Goal: Information Seeking & Learning: Find specific fact

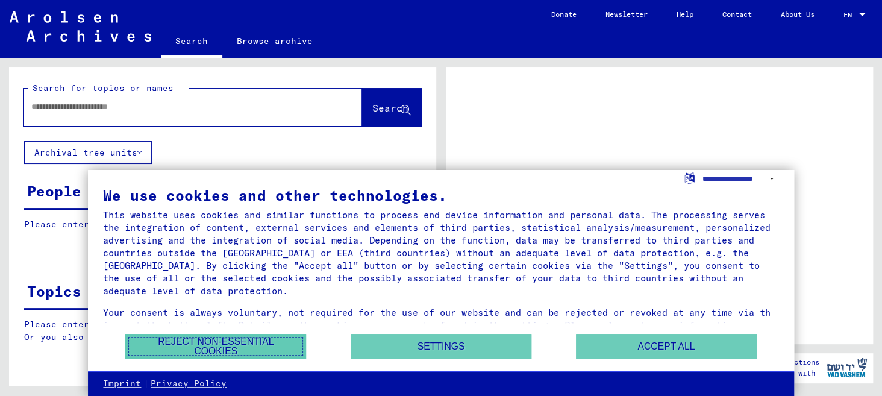
click at [226, 349] on button "Reject non-essential cookies" at bounding box center [215, 346] width 181 height 25
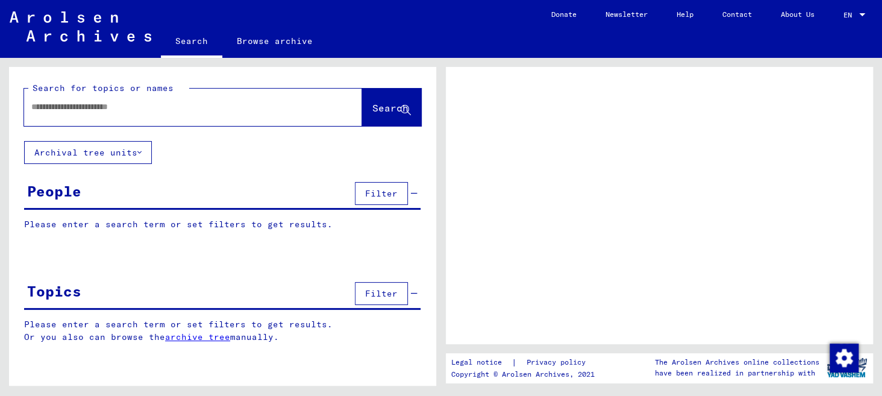
click at [279, 102] on input "text" at bounding box center [182, 107] width 302 height 13
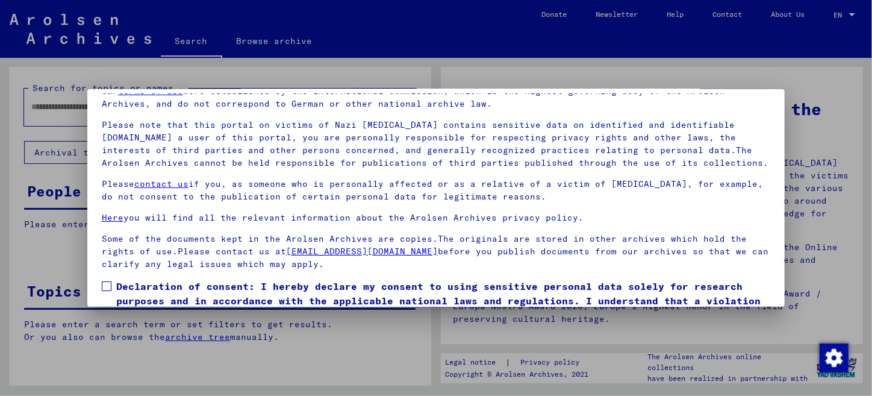
scroll to position [99, 0]
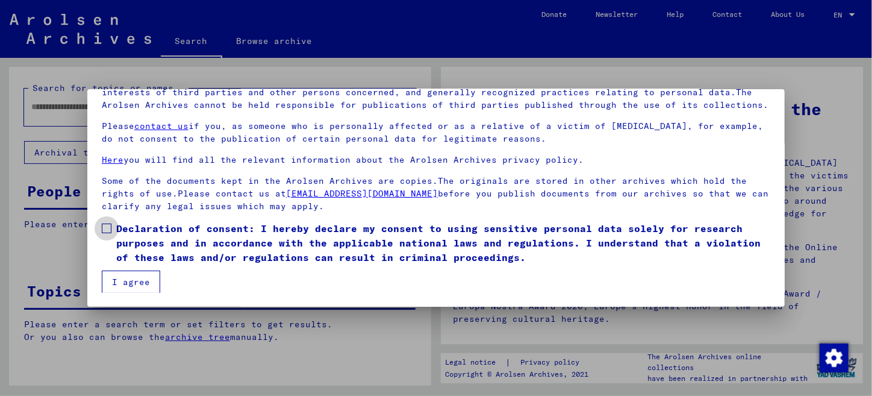
click at [104, 228] on span at bounding box center [107, 228] width 10 height 10
click at [114, 279] on button "I agree" at bounding box center [131, 281] width 58 height 23
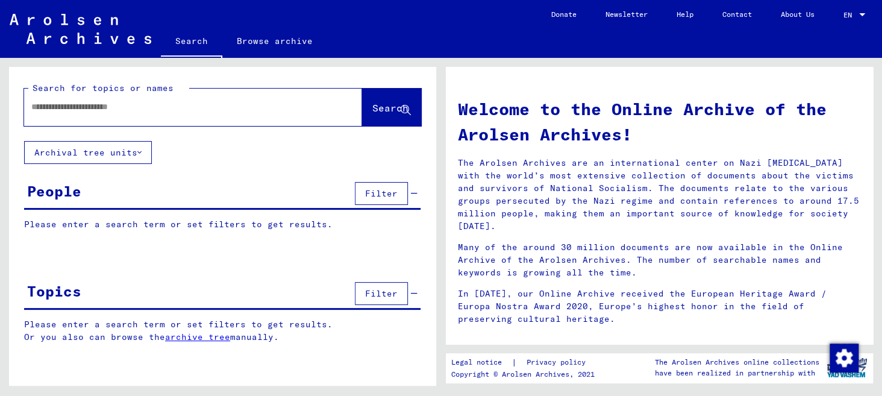
click at [133, 105] on input "text" at bounding box center [178, 107] width 295 height 13
click at [67, 149] on button "Archival tree units" at bounding box center [88, 152] width 128 height 23
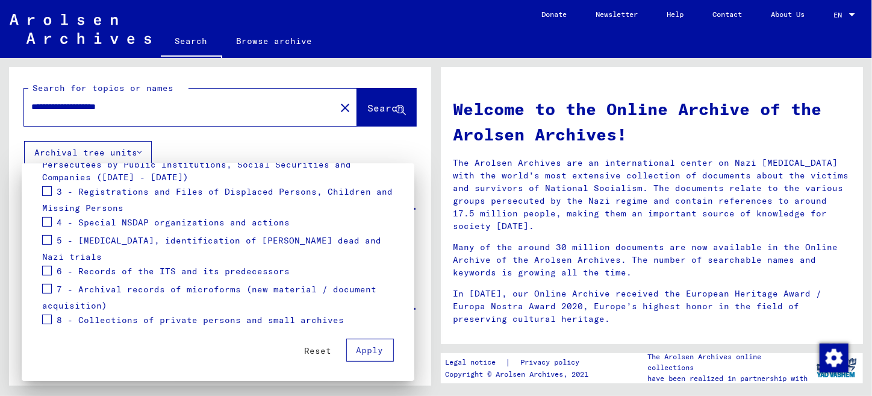
scroll to position [152, 0]
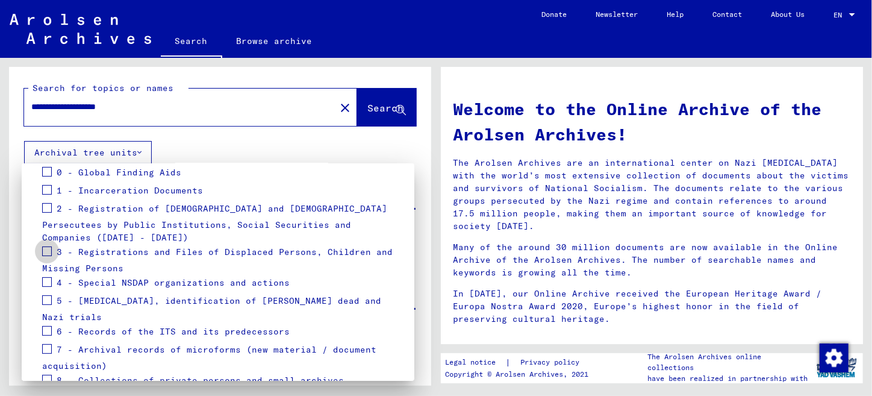
click at [45, 249] on span at bounding box center [47, 251] width 10 height 10
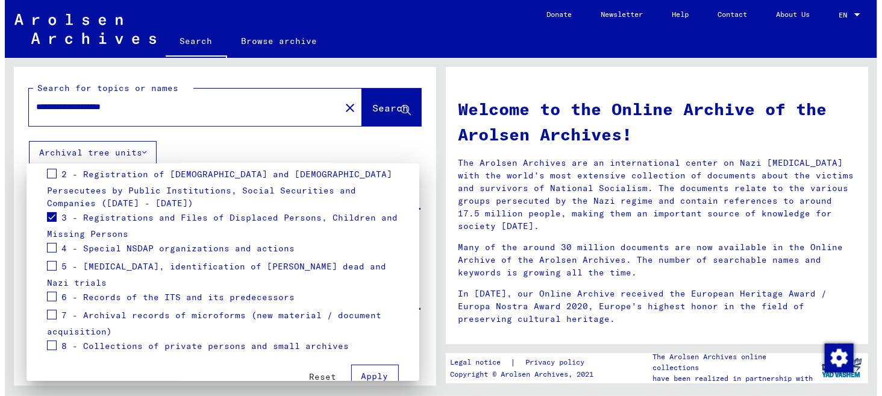
scroll to position [212, 0]
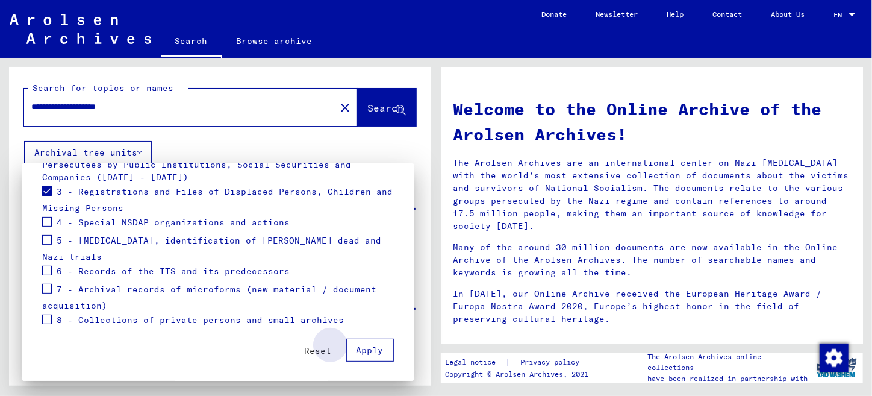
click at [358, 350] on span "Apply" at bounding box center [370, 350] width 27 height 11
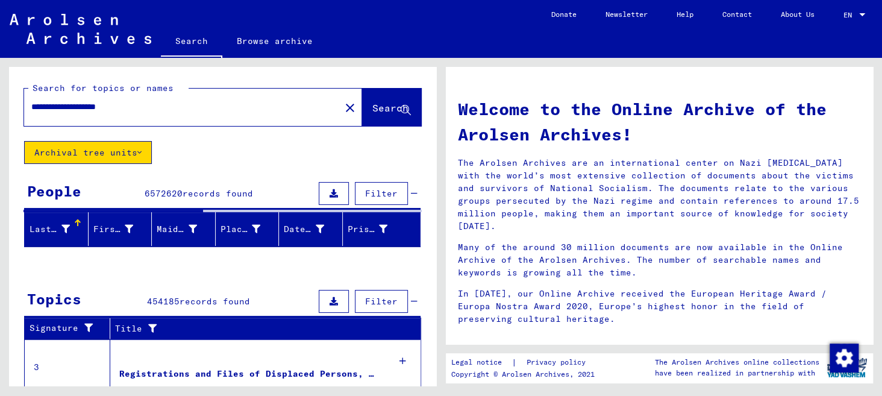
click at [51, 230] on div "Last Name" at bounding box center [50, 229] width 40 height 13
click at [34, 267] on div at bounding box center [222, 264] width 427 height 15
click at [51, 261] on div at bounding box center [222, 264] width 427 height 15
click at [51, 219] on div "Last Name" at bounding box center [59, 228] width 58 height 19
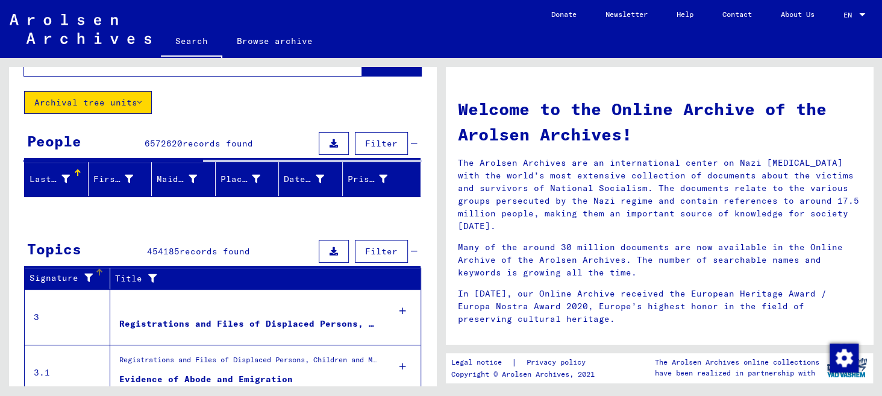
scroll to position [0, 0]
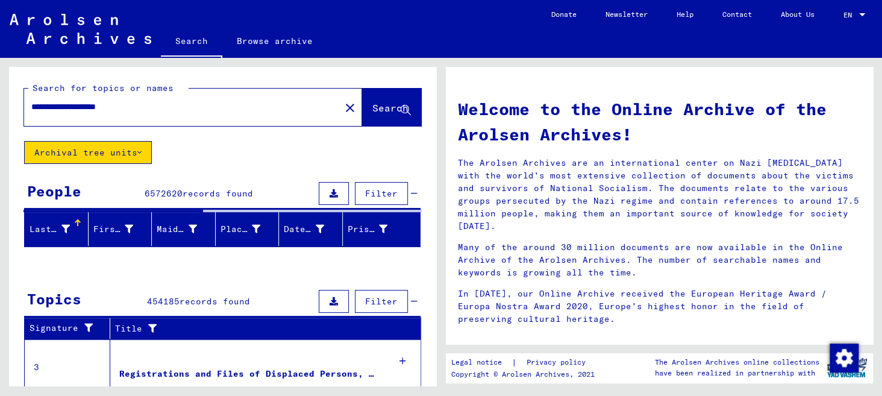
click at [378, 191] on span "Filter" at bounding box center [381, 193] width 33 height 11
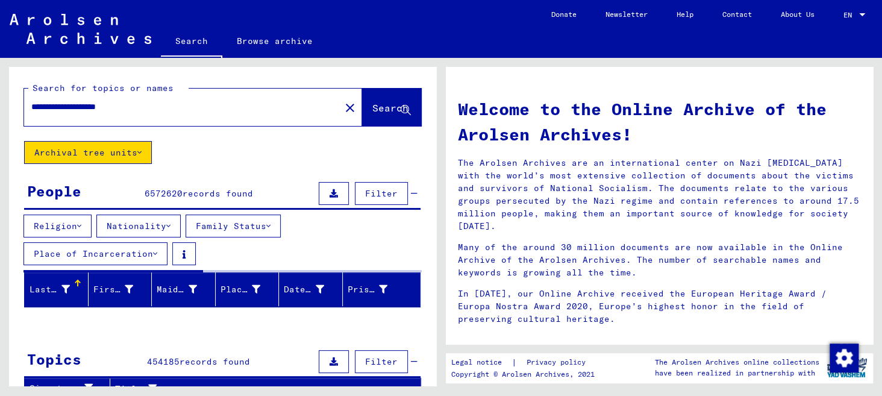
click at [43, 216] on button "Religion" at bounding box center [57, 225] width 68 height 23
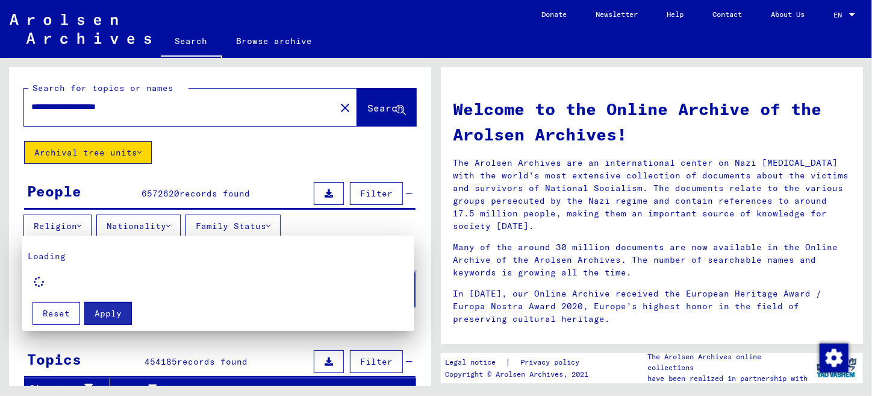
click at [126, 226] on div at bounding box center [436, 198] width 872 height 396
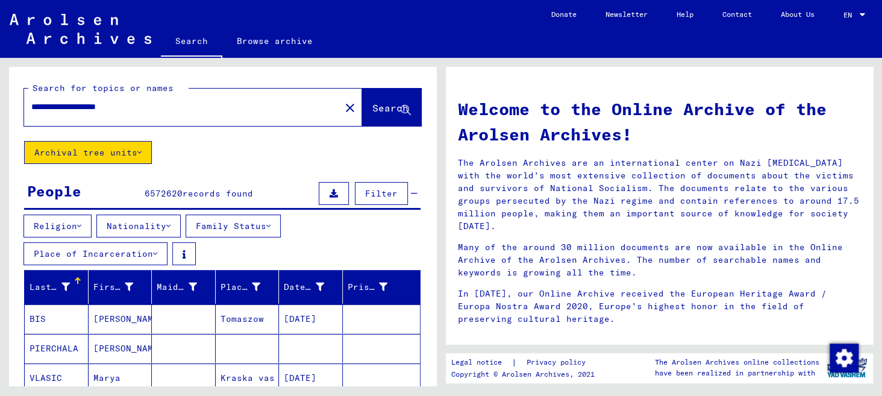
click at [161, 223] on button "Nationality" at bounding box center [138, 225] width 84 height 23
click at [166, 223] on button "Nationality" at bounding box center [138, 225] width 84 height 23
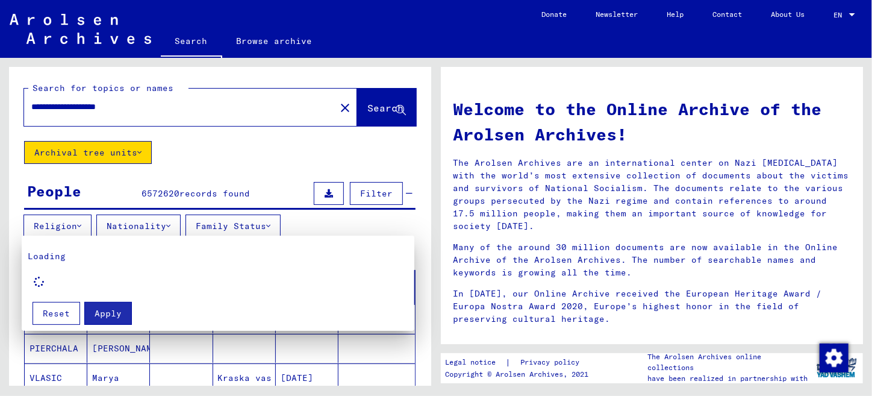
click at [50, 279] on div "Loading" at bounding box center [218, 271] width 381 height 43
click at [368, 195] on div at bounding box center [436, 198] width 872 height 396
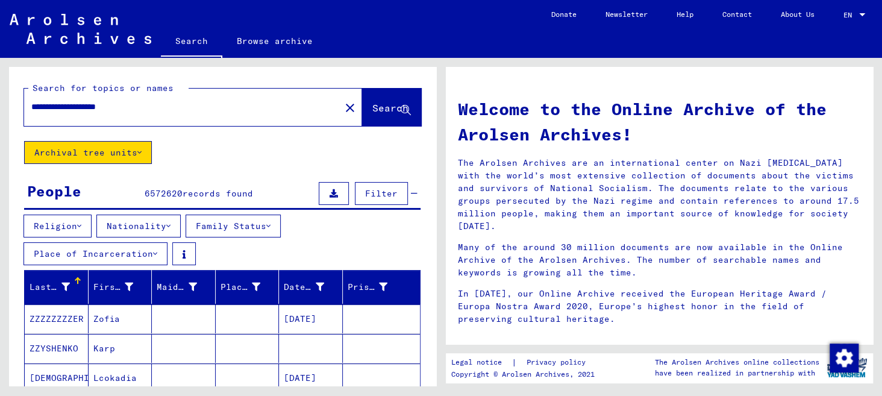
drag, startPoint x: 145, startPoint y: 104, endPoint x: 23, endPoint y: 102, distance: 121.1
click at [24, 102] on div "**********" at bounding box center [175, 106] width 302 height 27
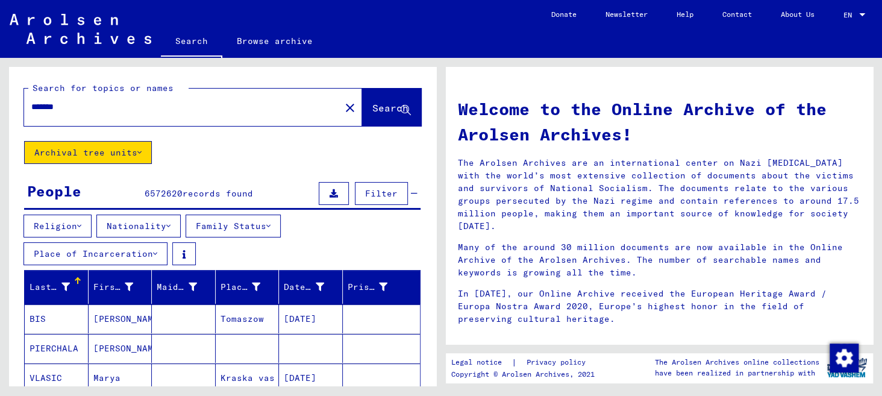
type input "******"
click at [372, 110] on span "Search" at bounding box center [390, 108] width 36 height 12
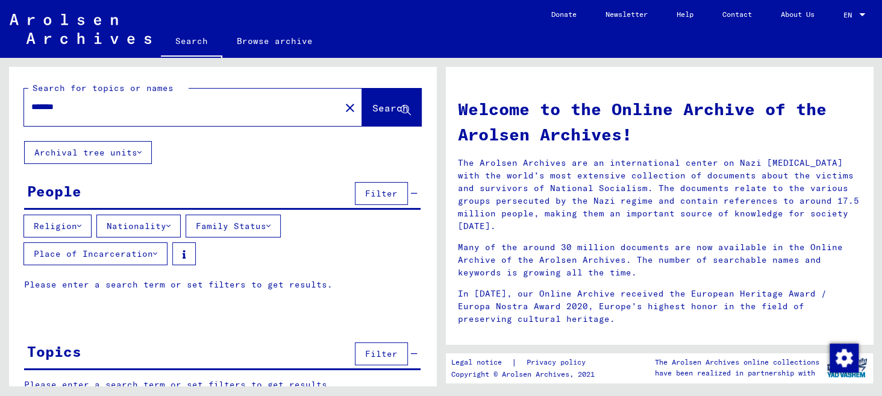
click at [140, 152] on icon at bounding box center [139, 152] width 4 height 8
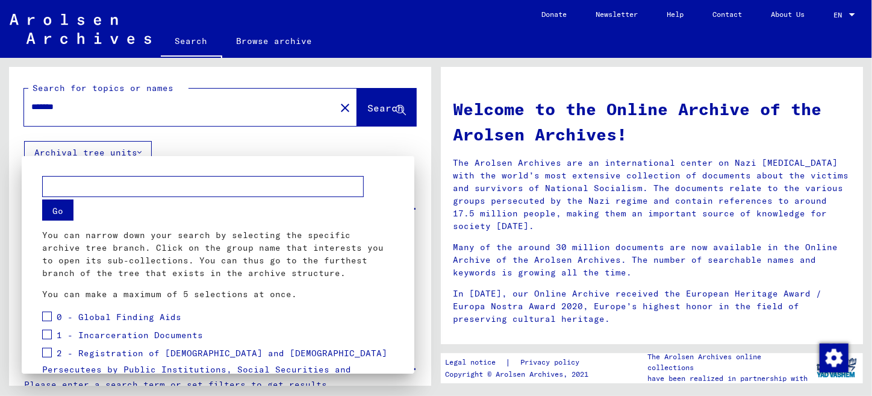
click at [140, 181] on input "text" at bounding box center [203, 186] width 322 height 21
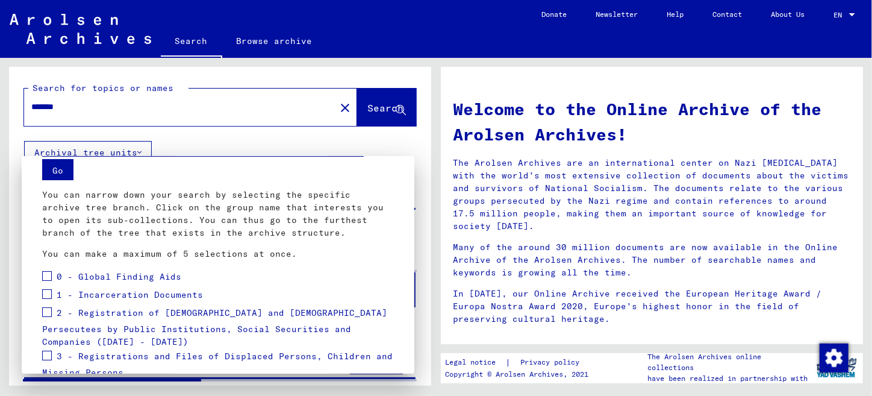
scroll to position [120, 0]
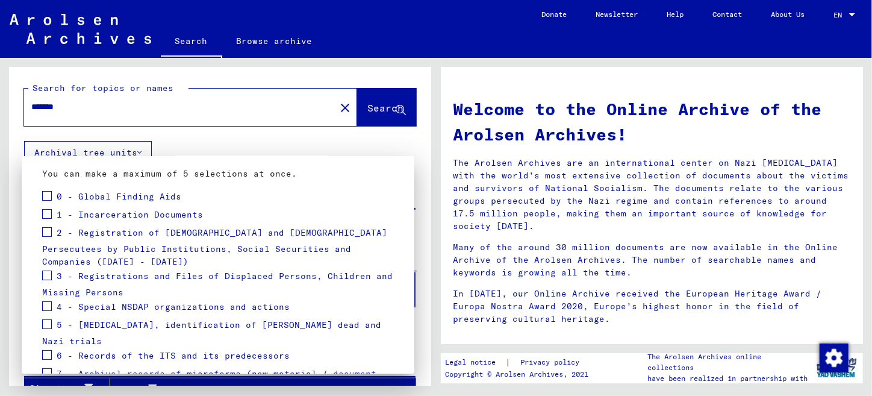
click at [46, 272] on span at bounding box center [47, 275] width 10 height 10
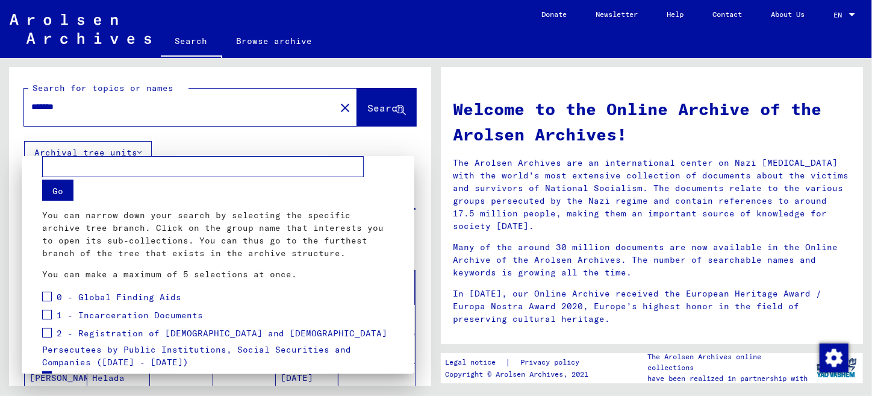
scroll to position [0, 0]
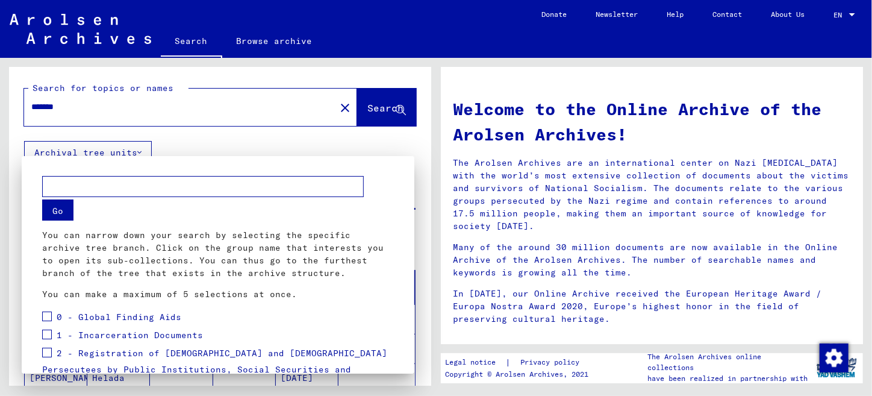
click at [92, 182] on input "text" at bounding box center [203, 186] width 322 height 21
type input "******"
click at [62, 210] on button "Go" at bounding box center [57, 209] width 31 height 21
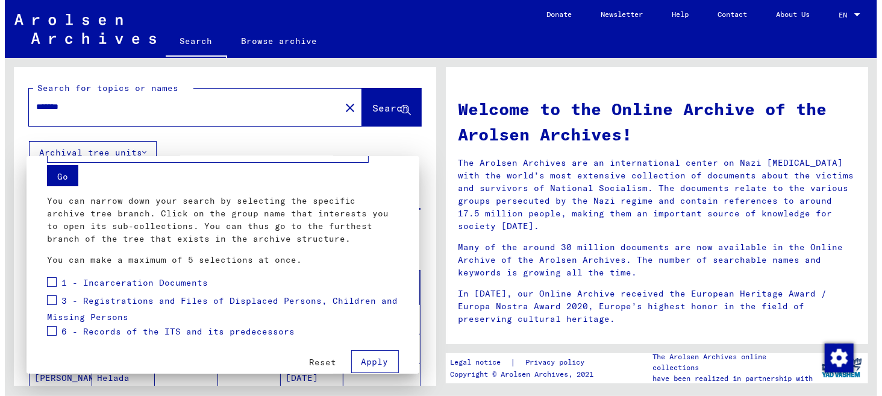
scroll to position [53, 0]
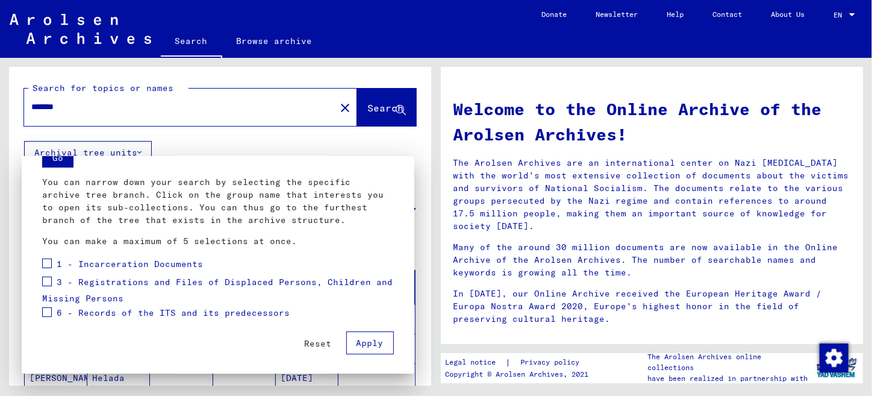
click at [364, 343] on span "Apply" at bounding box center [370, 342] width 27 height 11
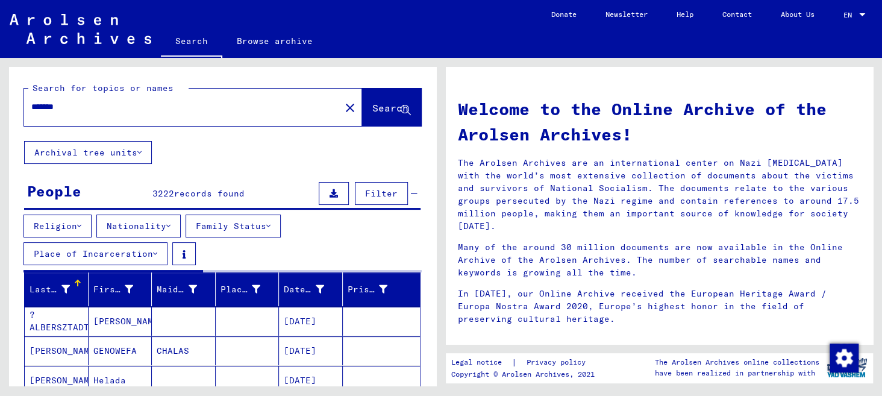
click at [270, 222] on icon at bounding box center [268, 226] width 4 height 8
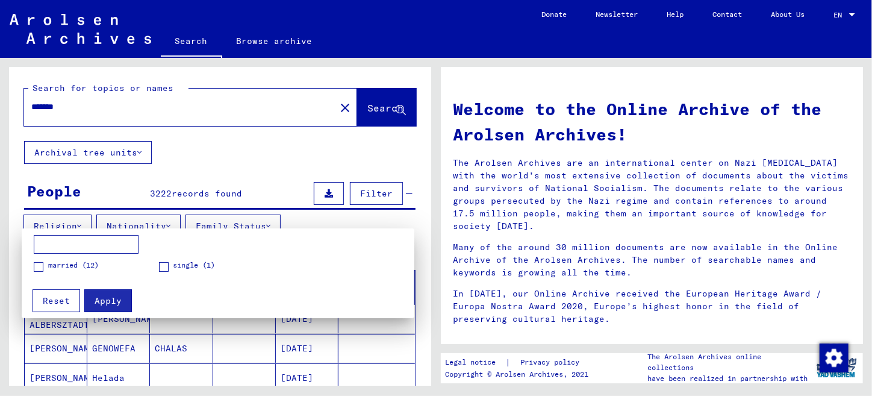
click at [39, 264] on span at bounding box center [39, 267] width 10 height 10
click at [117, 307] on button "Apply" at bounding box center [108, 300] width 48 height 23
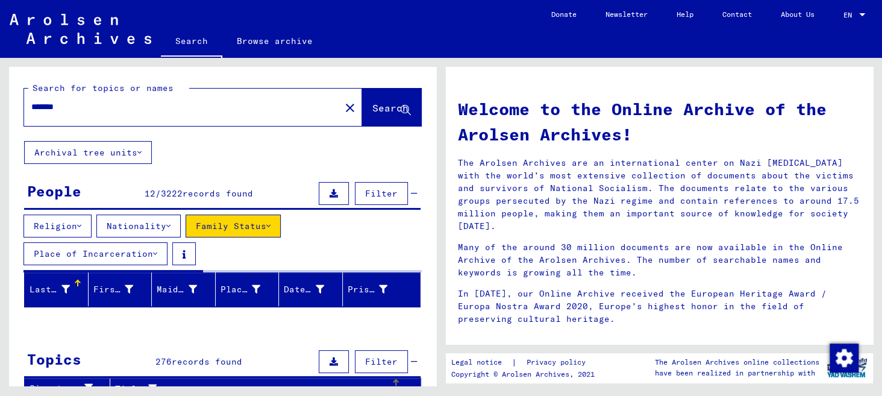
scroll to position [120, 0]
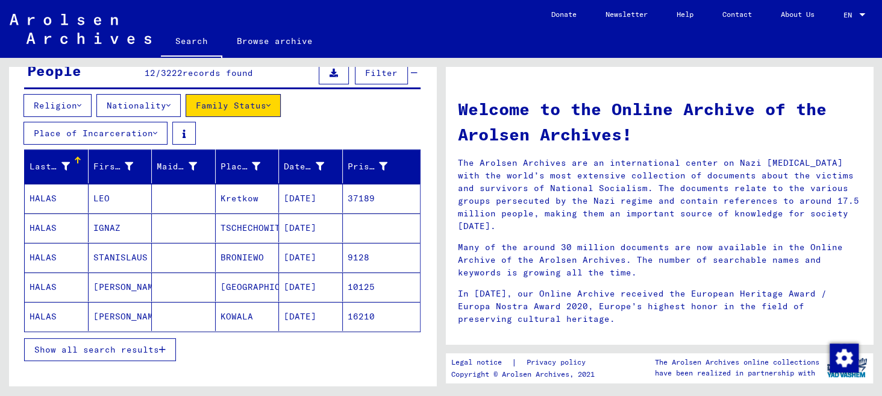
click at [133, 349] on span "Show all search results" at bounding box center [96, 349] width 125 height 11
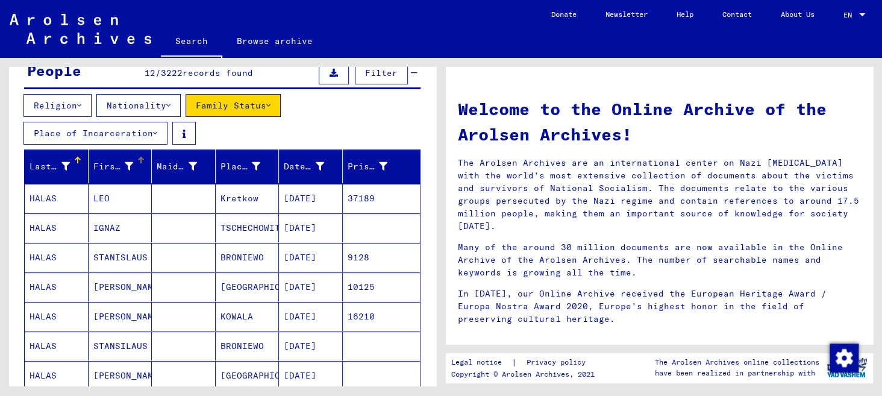
scroll to position [60, 0]
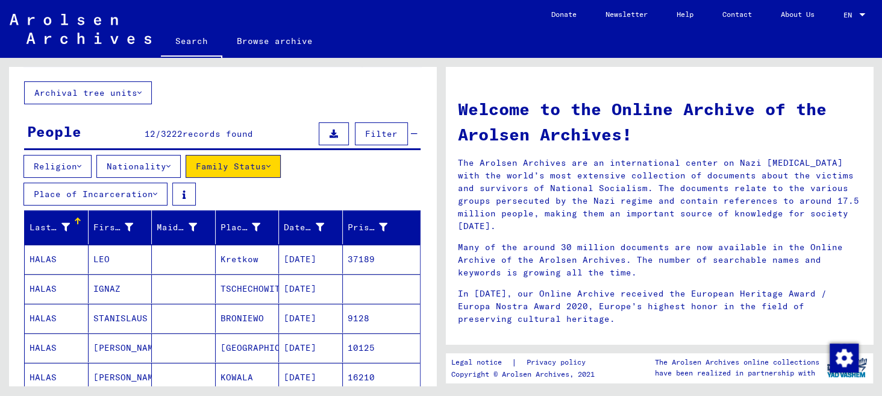
click at [134, 166] on button "Nationality" at bounding box center [138, 166] width 84 height 23
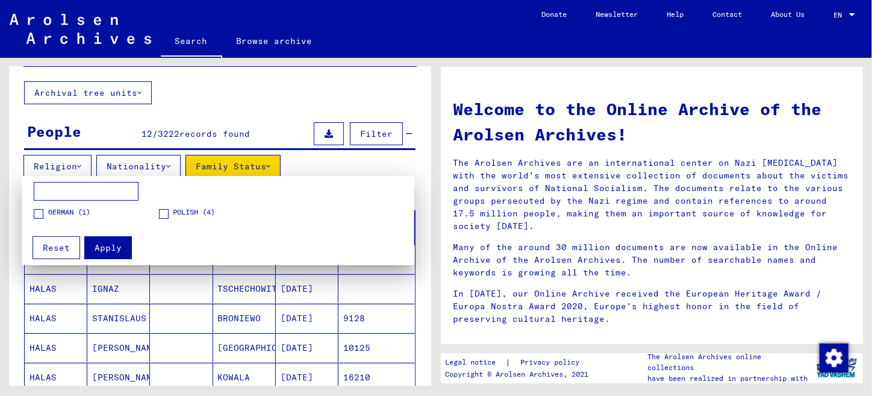
click at [108, 189] on input at bounding box center [86, 191] width 105 height 19
click at [104, 192] on input at bounding box center [86, 191] width 105 height 19
type input "*********"
click at [101, 246] on span "Apply" at bounding box center [108, 247] width 27 height 11
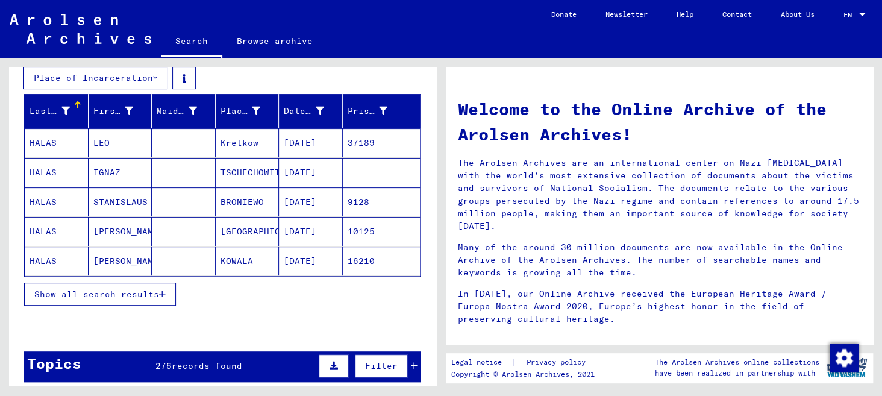
scroll to position [181, 0]
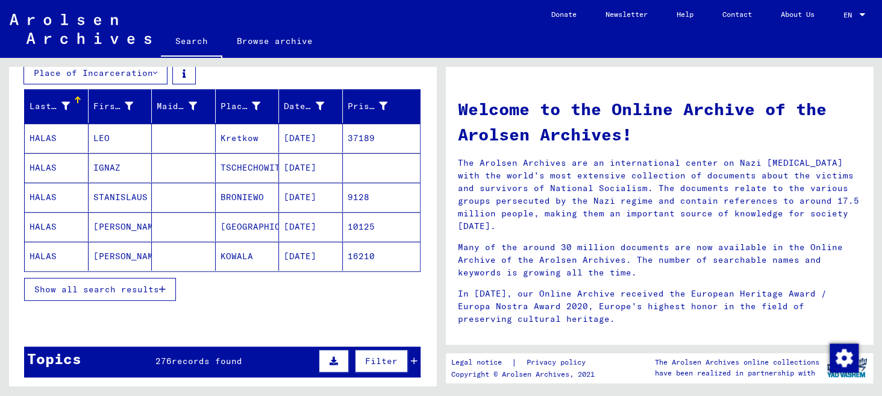
click at [147, 289] on span "Show all search results" at bounding box center [96, 289] width 125 height 11
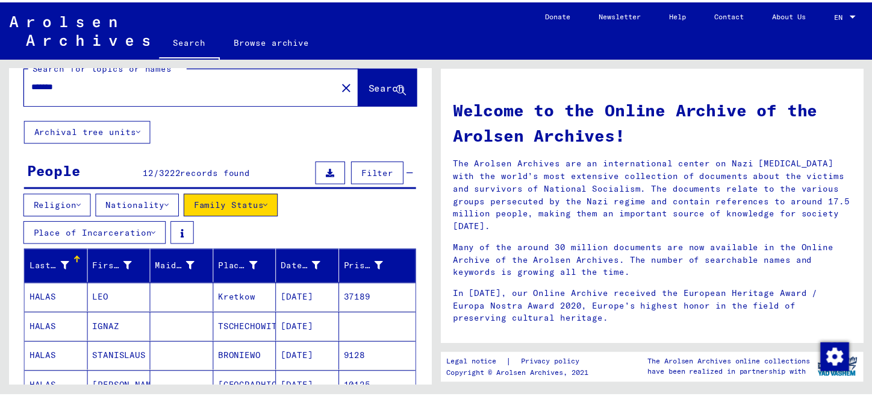
scroll to position [0, 0]
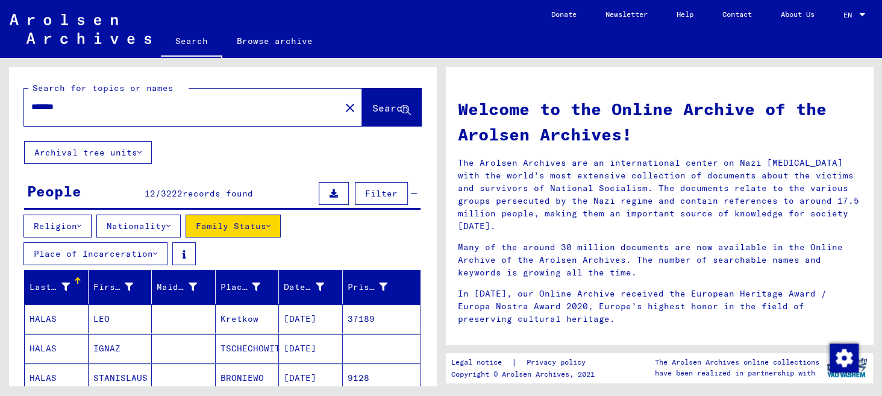
drag, startPoint x: 99, startPoint y: 106, endPoint x: 4, endPoint y: 86, distance: 96.6
click at [0, 92] on div "Search for topics or names ****** close Search Archival tree units People 12 / …" at bounding box center [220, 222] width 441 height 328
type input "**********"
click at [372, 108] on span "Search" at bounding box center [390, 108] width 36 height 12
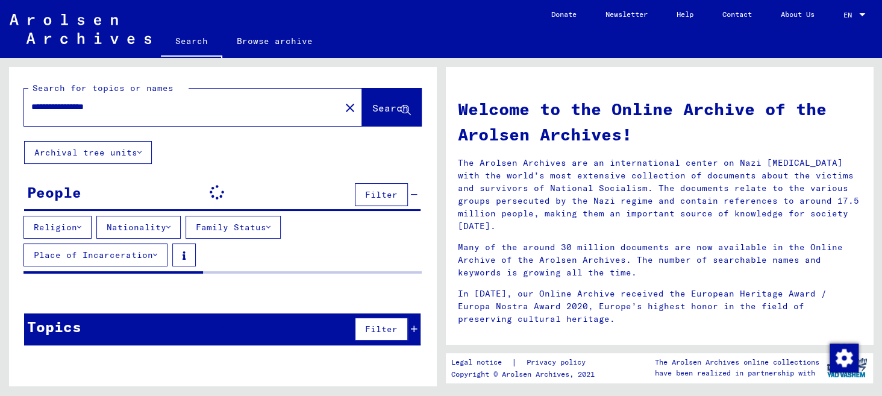
click at [139, 148] on icon at bounding box center [139, 152] width 4 height 8
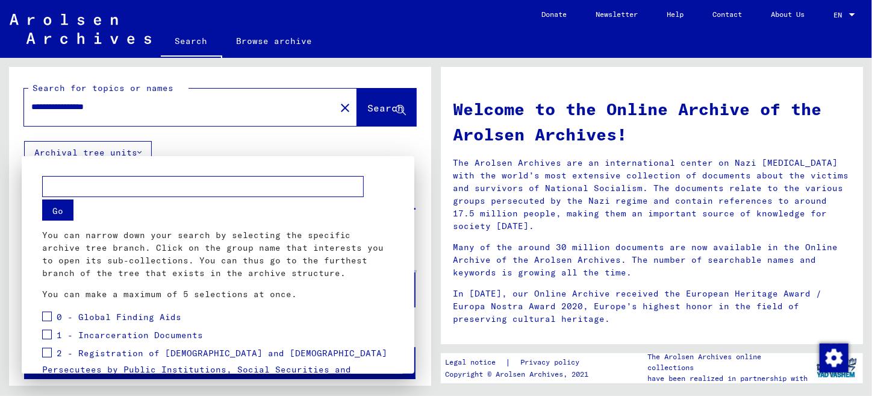
click at [105, 188] on input "text" at bounding box center [203, 186] width 322 height 21
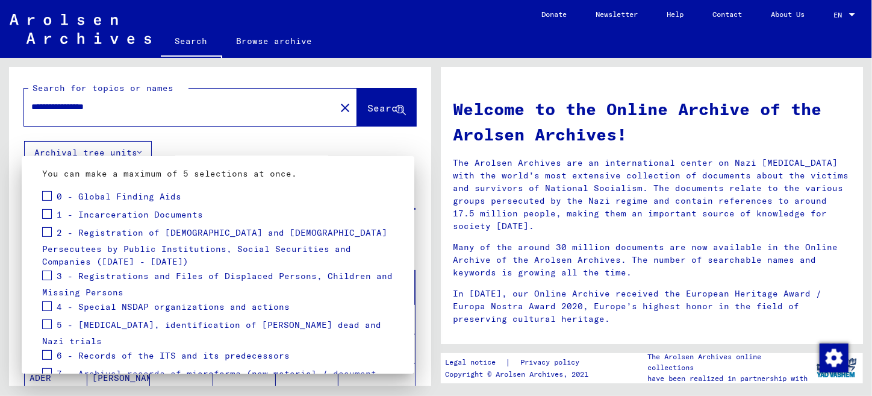
click at [51, 273] on span at bounding box center [47, 275] width 10 height 10
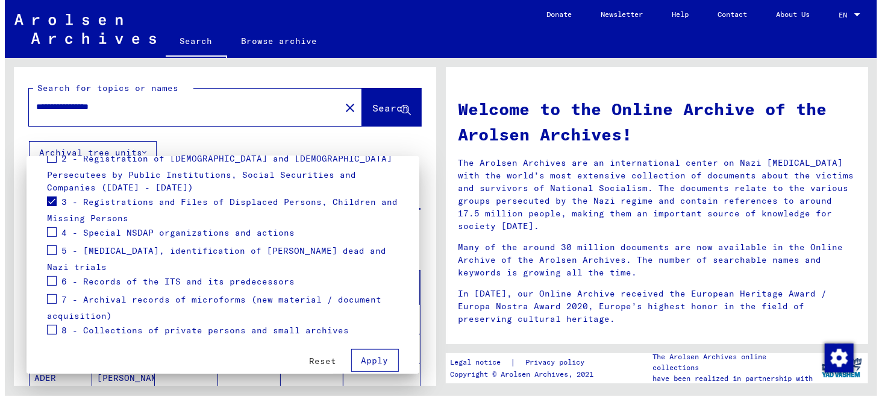
scroll to position [212, 0]
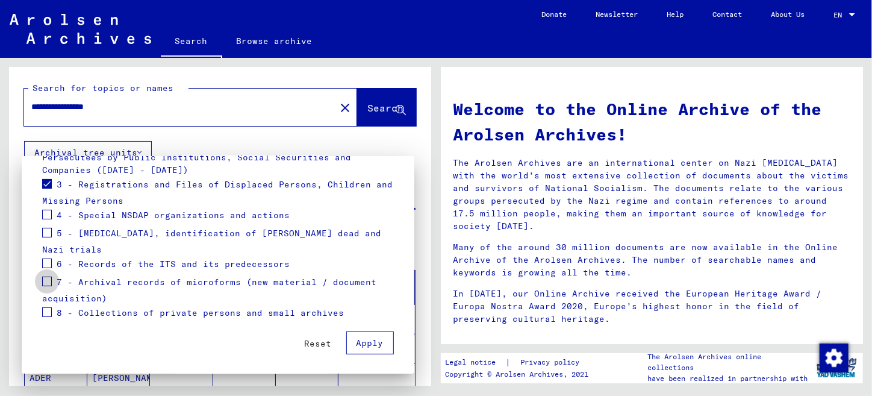
click at [49, 279] on span at bounding box center [47, 281] width 10 height 10
click at [364, 341] on span "Apply" at bounding box center [370, 342] width 27 height 11
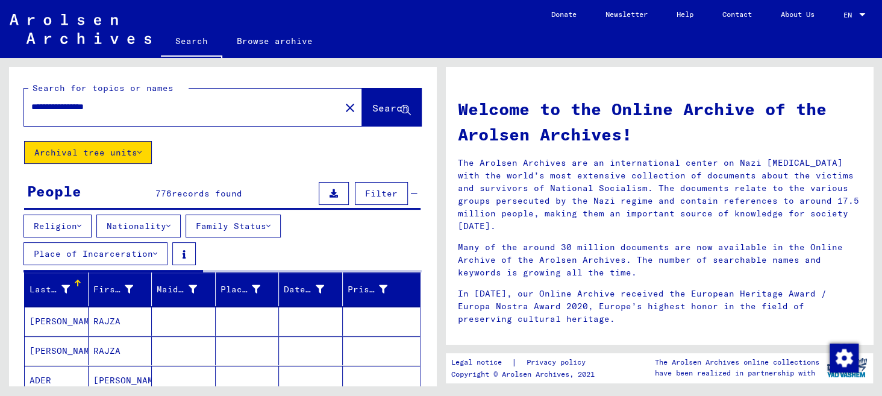
click at [375, 191] on span "Filter" at bounding box center [381, 193] width 33 height 11
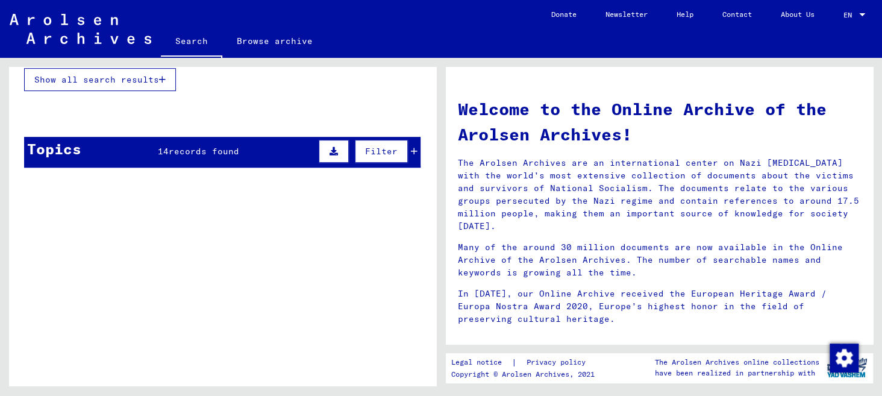
scroll to position [241, 0]
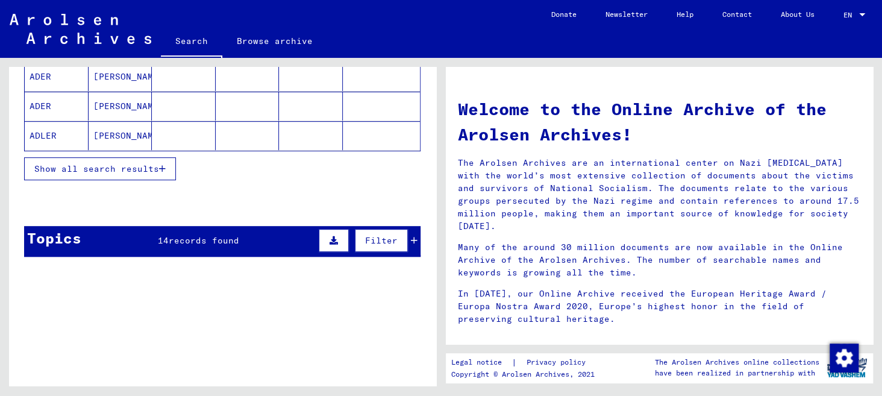
click at [169, 166] on button "Show all search results" at bounding box center [100, 168] width 152 height 23
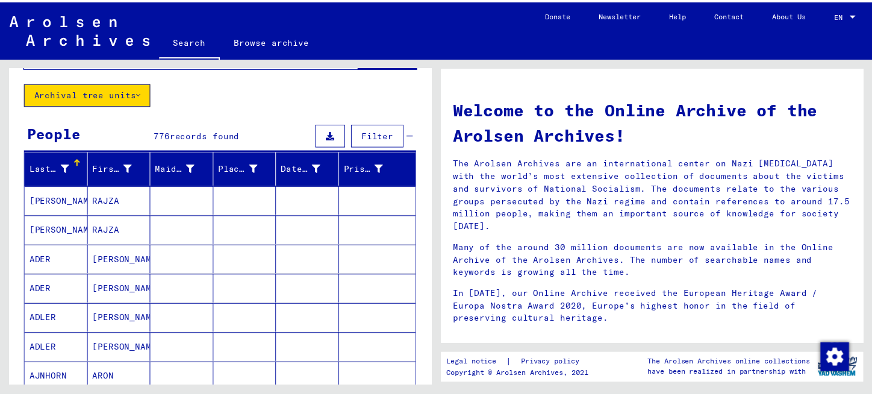
scroll to position [0, 0]
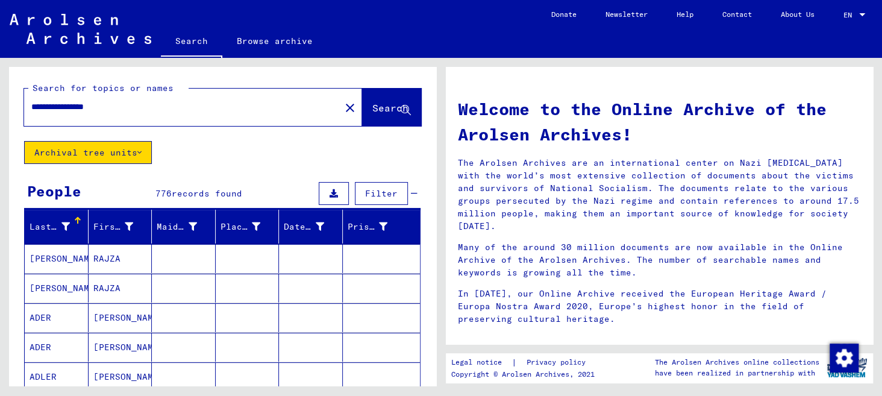
click at [137, 151] on button "Archival tree units" at bounding box center [88, 152] width 128 height 23
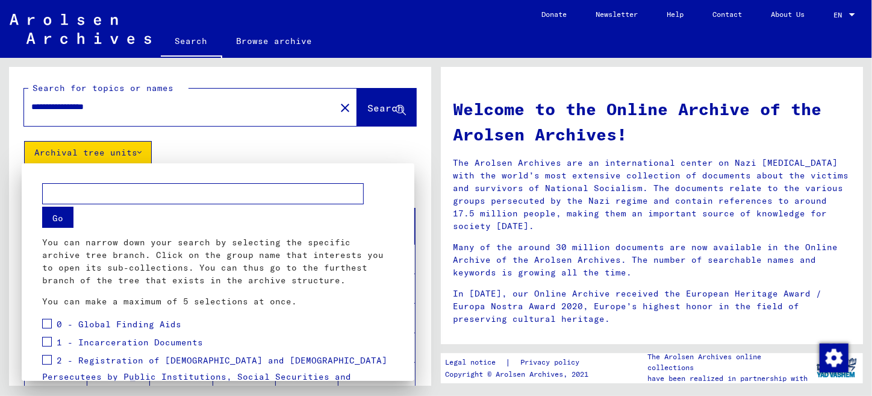
click at [90, 174] on mat-dialog-container "Go You can narrow down your search by selecting the specific archive tree branc…" at bounding box center [218, 271] width 393 height 217
click at [89, 191] on input "text" at bounding box center [203, 193] width 322 height 21
type input "******"
click at [54, 218] on button "Go" at bounding box center [57, 217] width 31 height 21
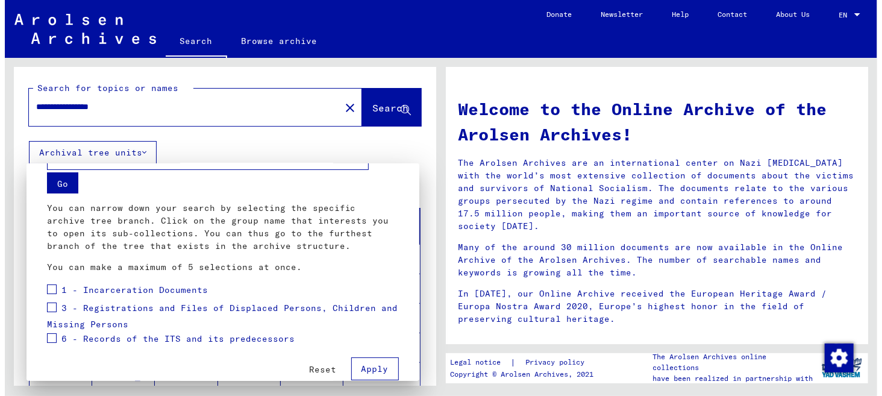
scroll to position [53, 0]
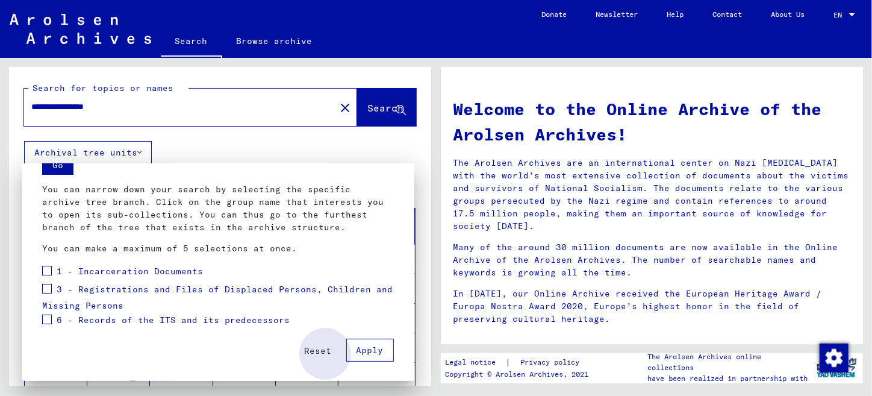
click at [353, 358] on button "Apply" at bounding box center [370, 349] width 48 height 23
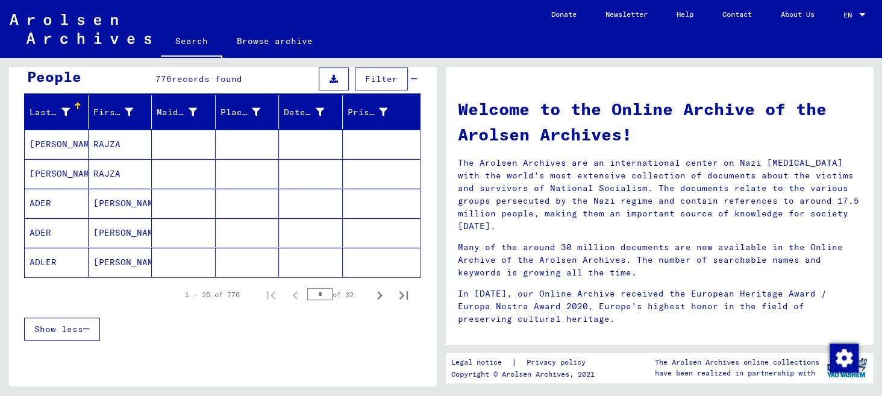
scroll to position [165, 0]
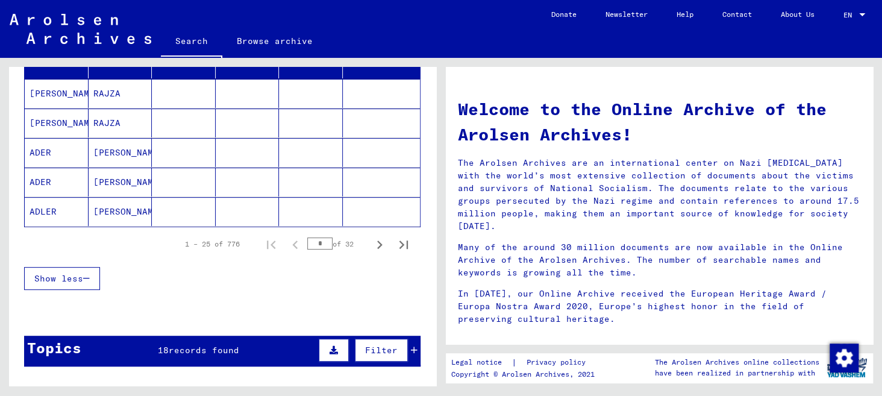
click at [310, 242] on input "*" at bounding box center [319, 243] width 25 height 12
click at [373, 236] on div "Last Name First Name Maiden Name Place of Birth Date of Birth Prisoner # [PERSO…" at bounding box center [222, 153] width 396 height 216
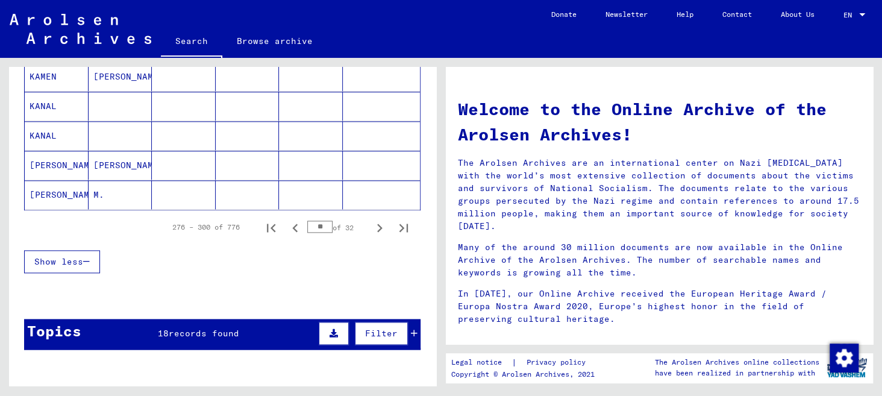
scroll to position [782, 0]
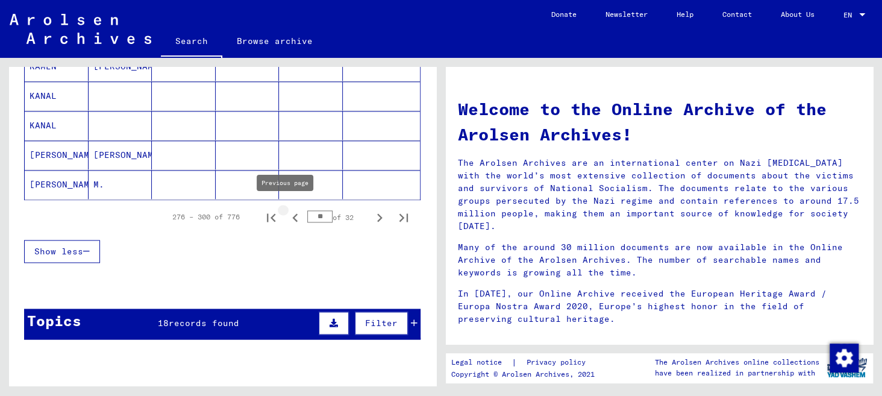
click at [292, 213] on icon "Previous page" at bounding box center [294, 217] width 5 height 8
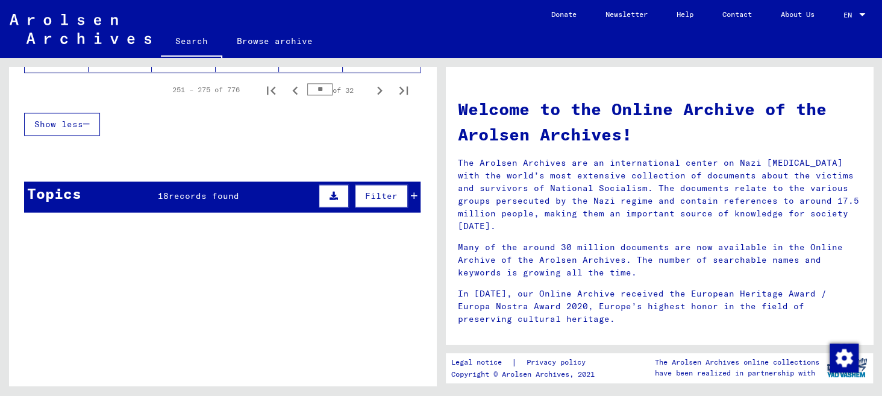
scroll to position [843, 0]
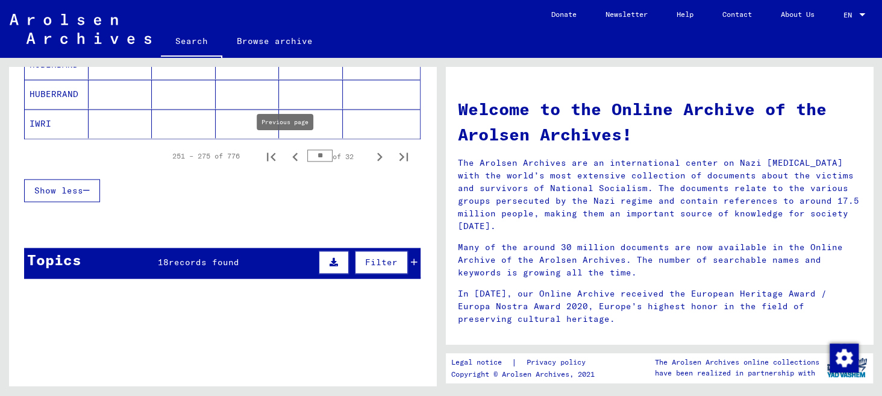
click at [292, 152] on icon "Previous page" at bounding box center [294, 156] width 5 height 8
type input "**"
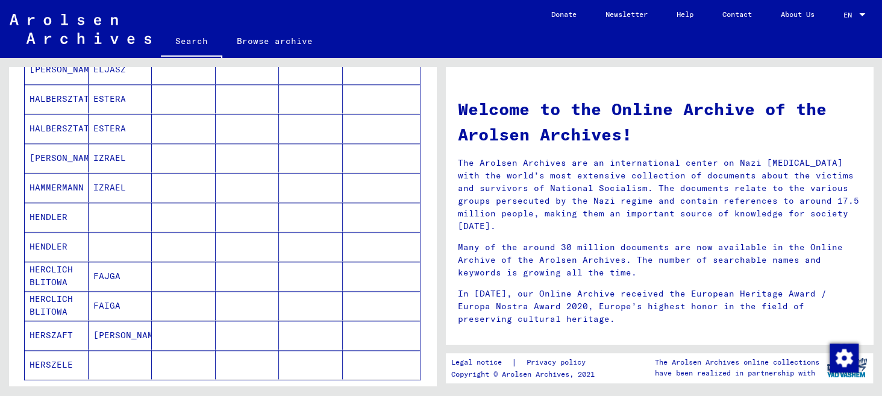
scroll to position [663, 0]
